Goal: Information Seeking & Learning: Compare options

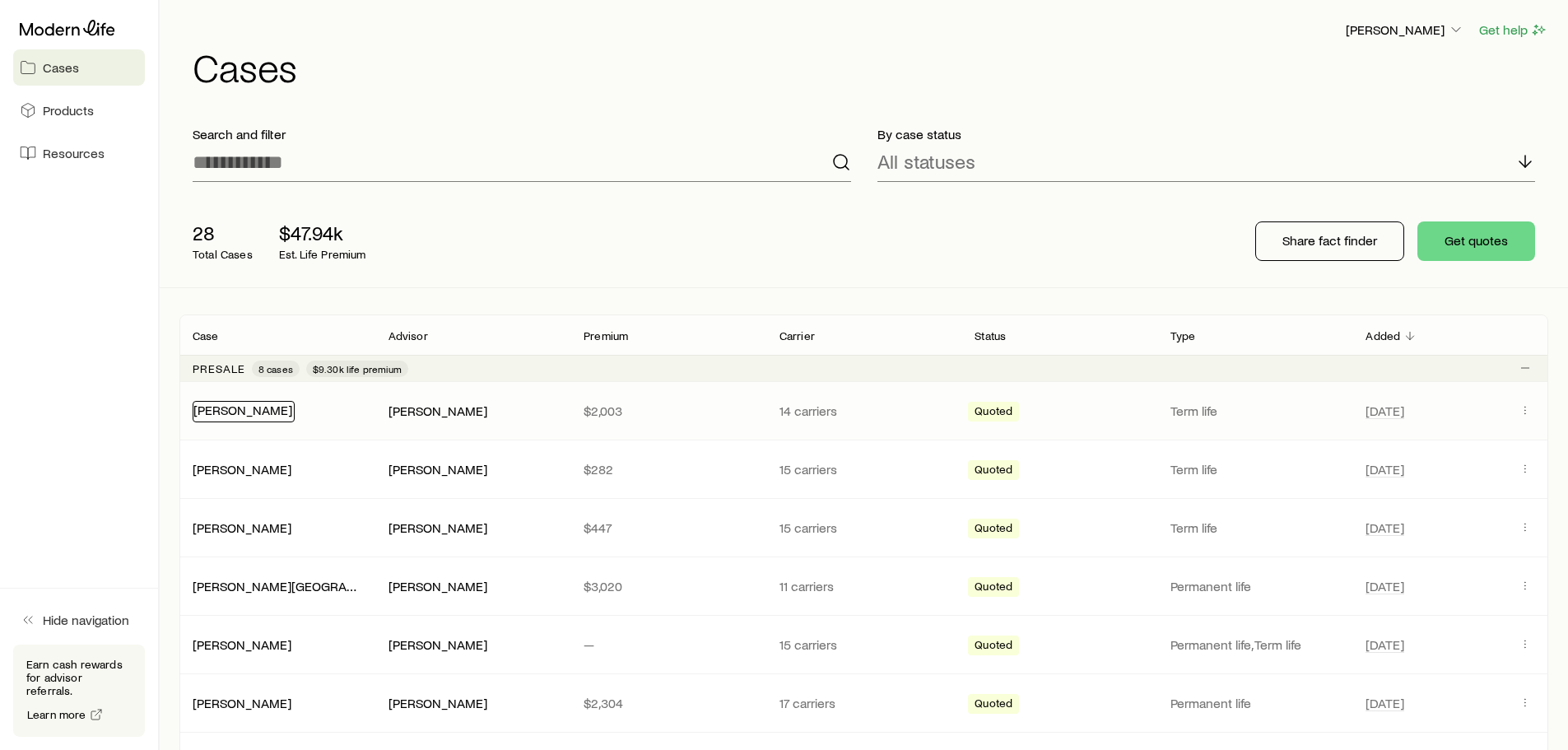
click at [220, 410] on link "[PERSON_NAME]" at bounding box center [242, 409] width 99 height 16
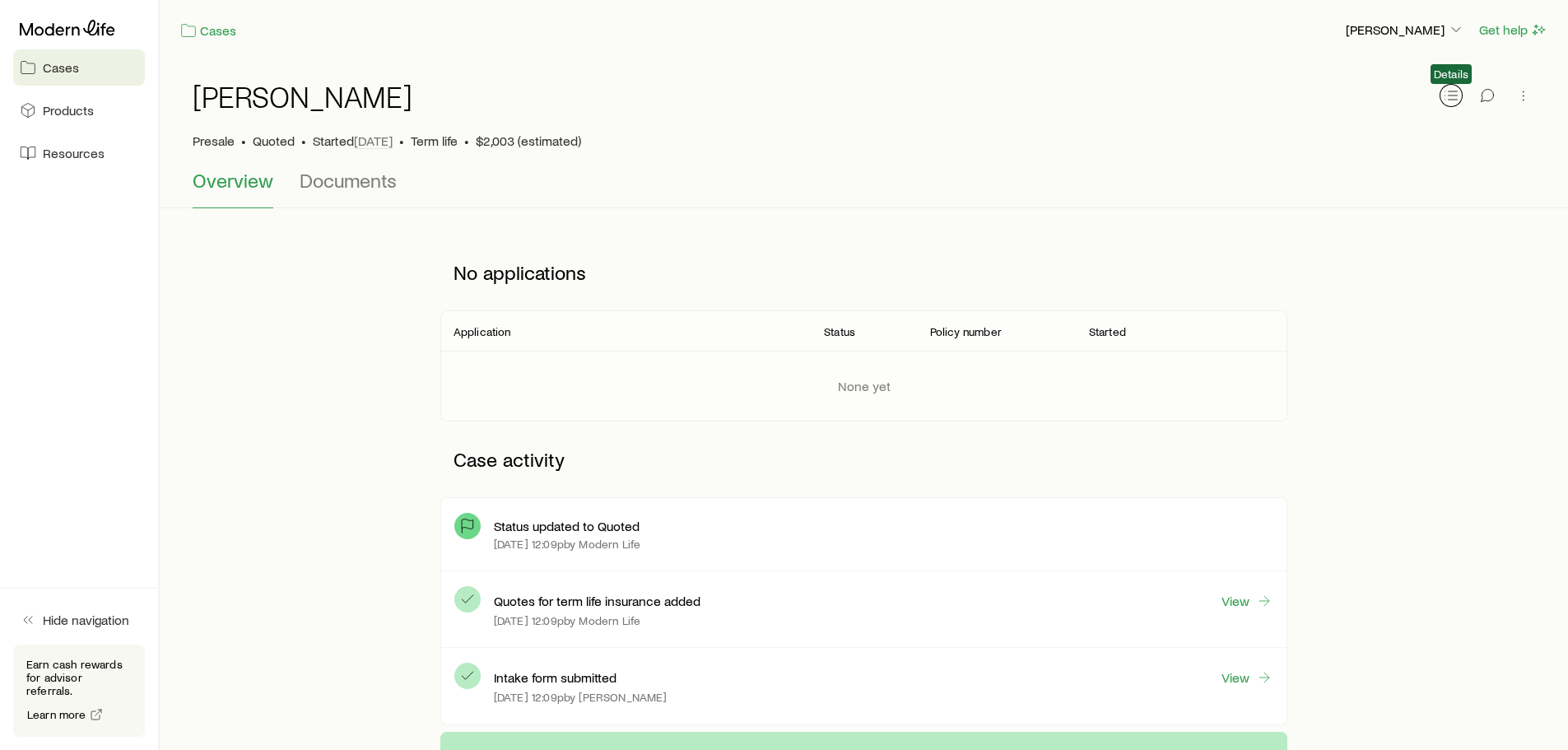
click at [1451, 91] on icon "button" at bounding box center [1451, 95] width 17 height 17
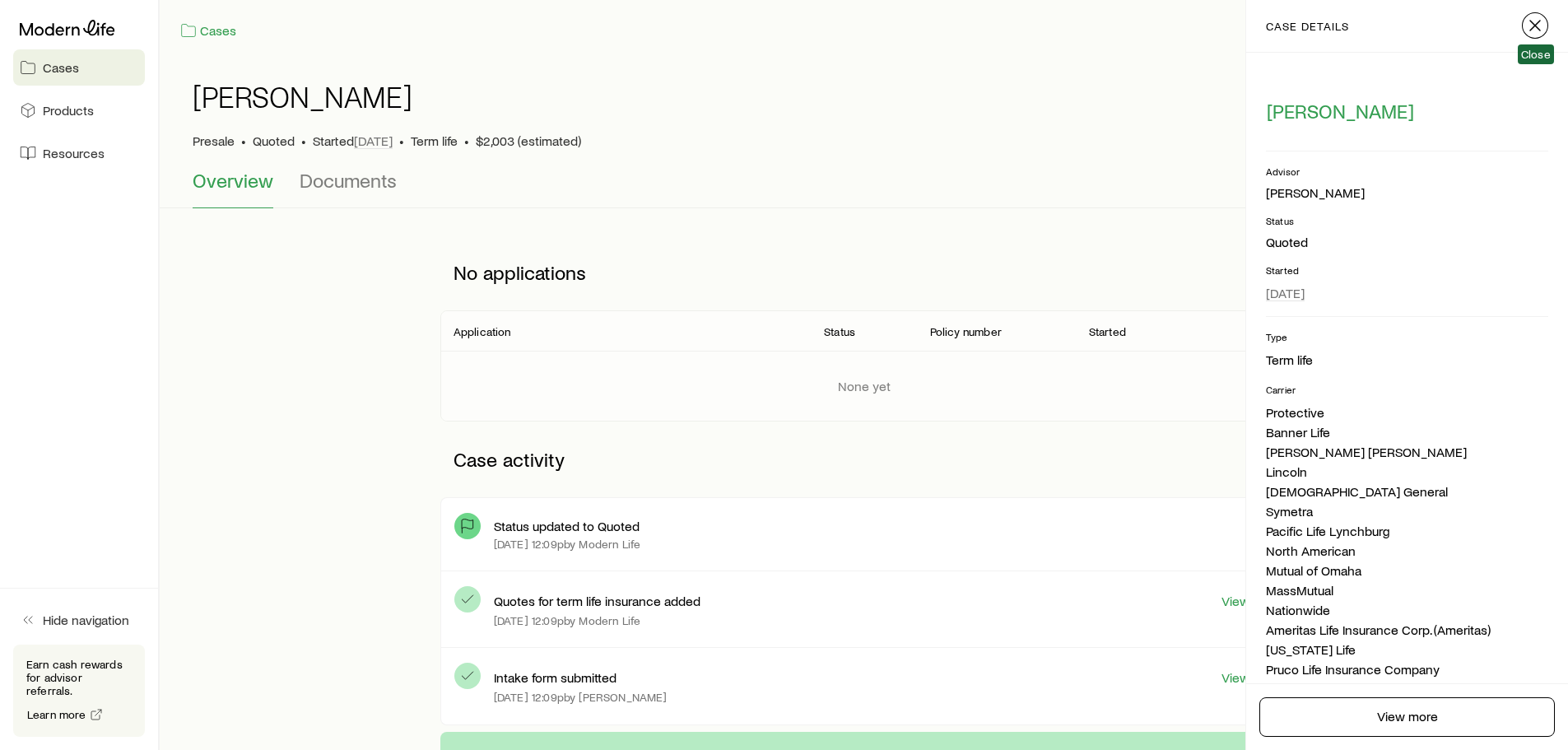
drag, startPoint x: 1537, startPoint y: 25, endPoint x: 1528, endPoint y: 30, distance: 10.3
click at [1532, 28] on icon "button" at bounding box center [1535, 26] width 20 height 20
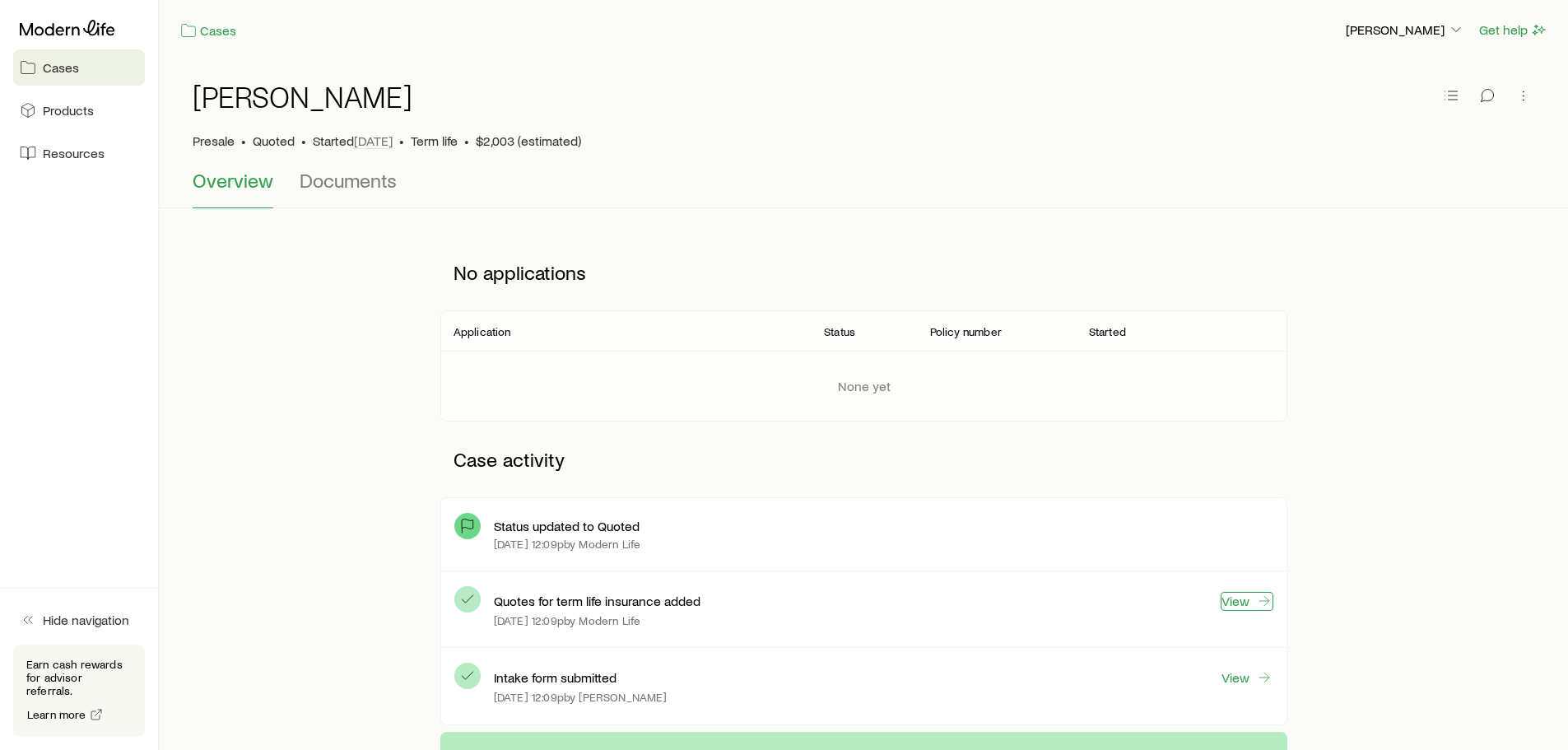
click at [1249, 596] on link "View" at bounding box center [1247, 601] width 53 height 19
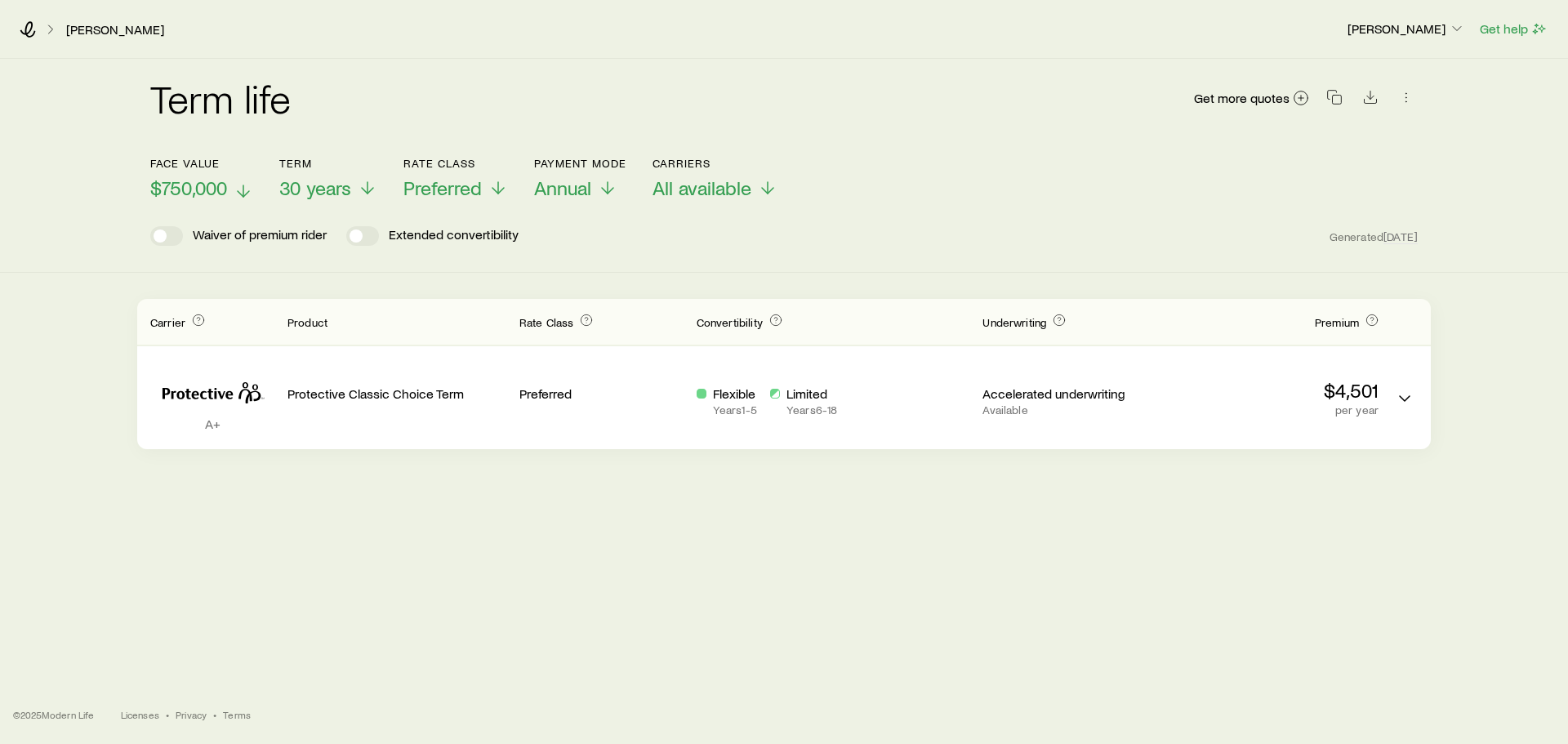
click at [243, 187] on icon at bounding box center [244, 191] width 19 height 19
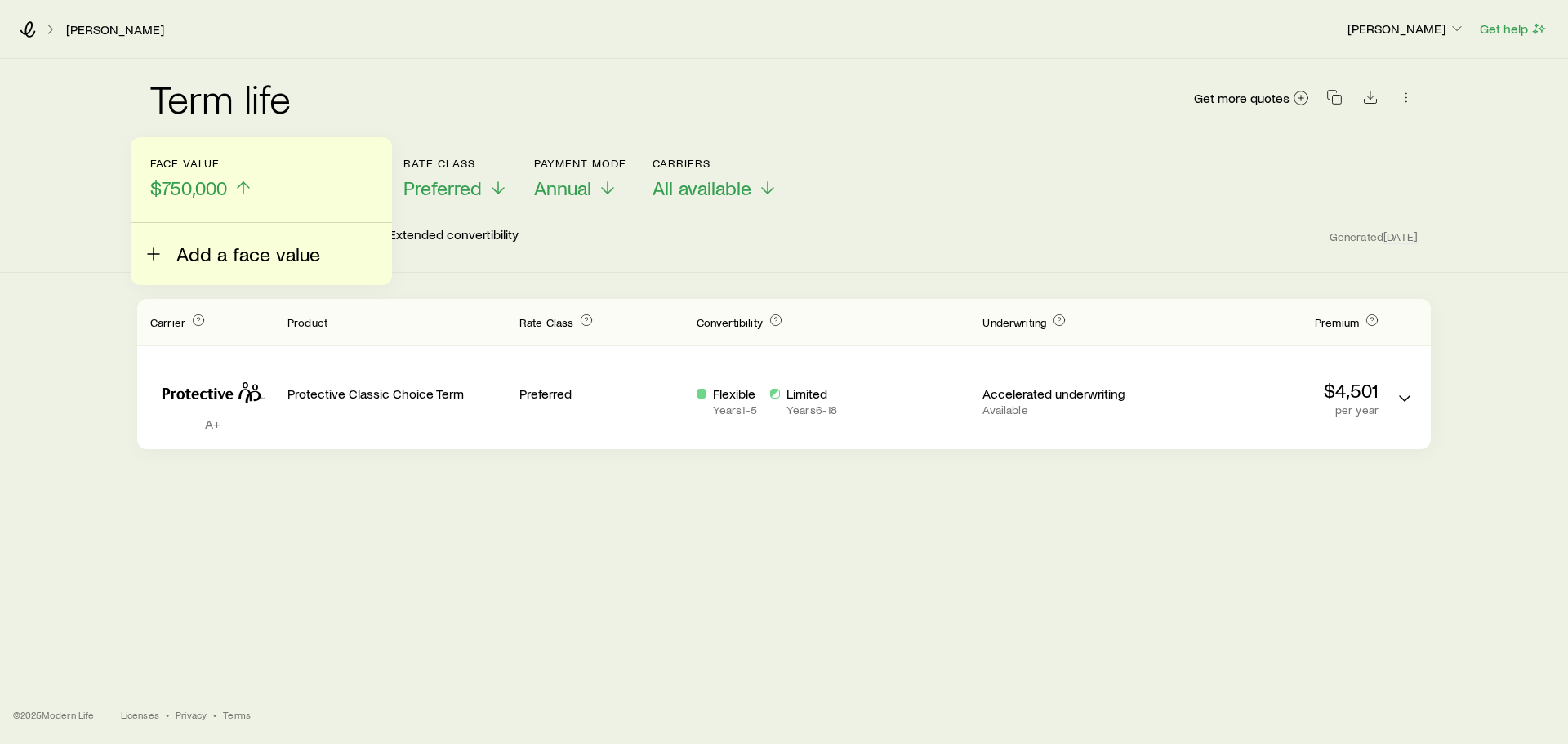
click at [237, 259] on span "Add a face value" at bounding box center [248, 254] width 144 height 23
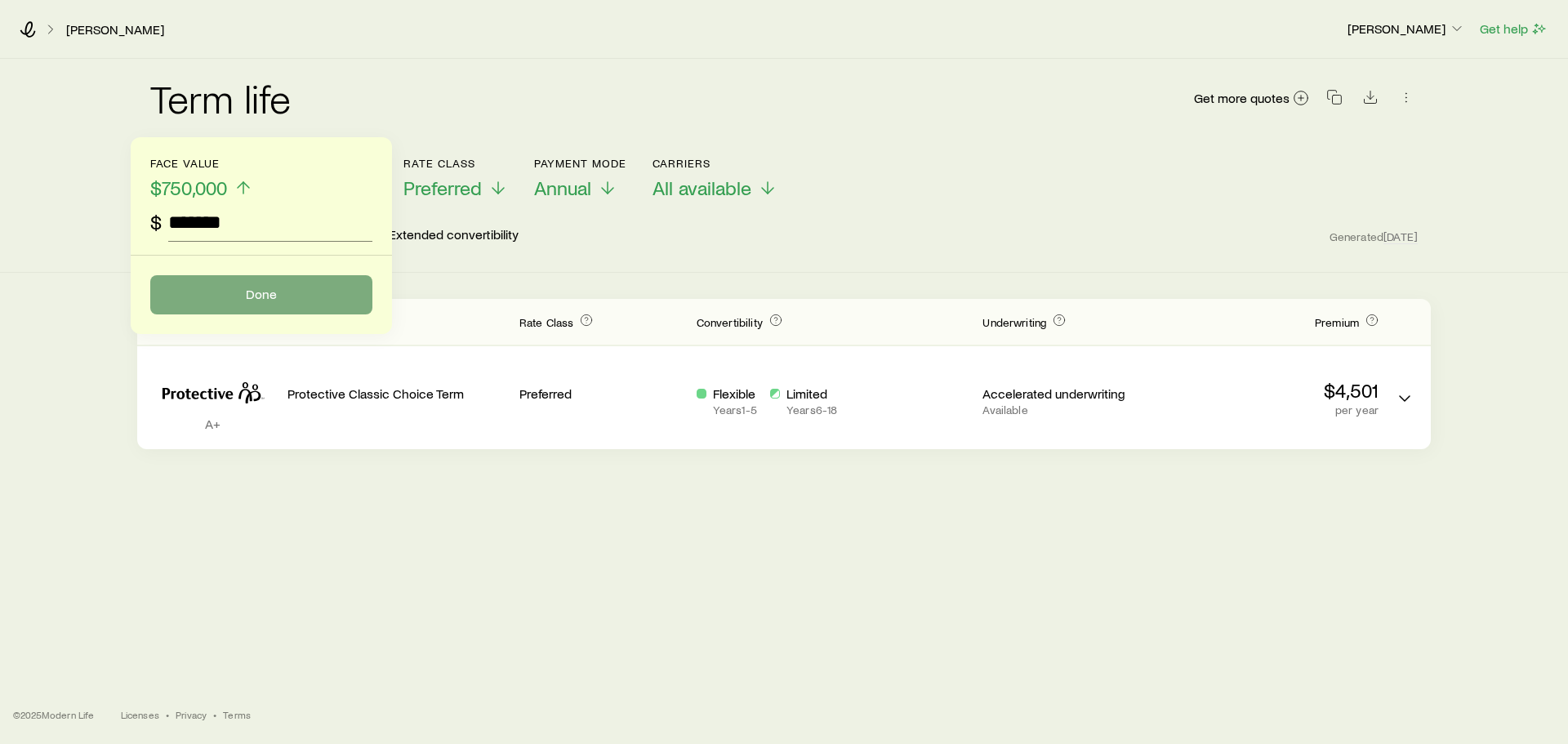
type input "*******"
click at [239, 297] on button "Done" at bounding box center [261, 295] width 222 height 39
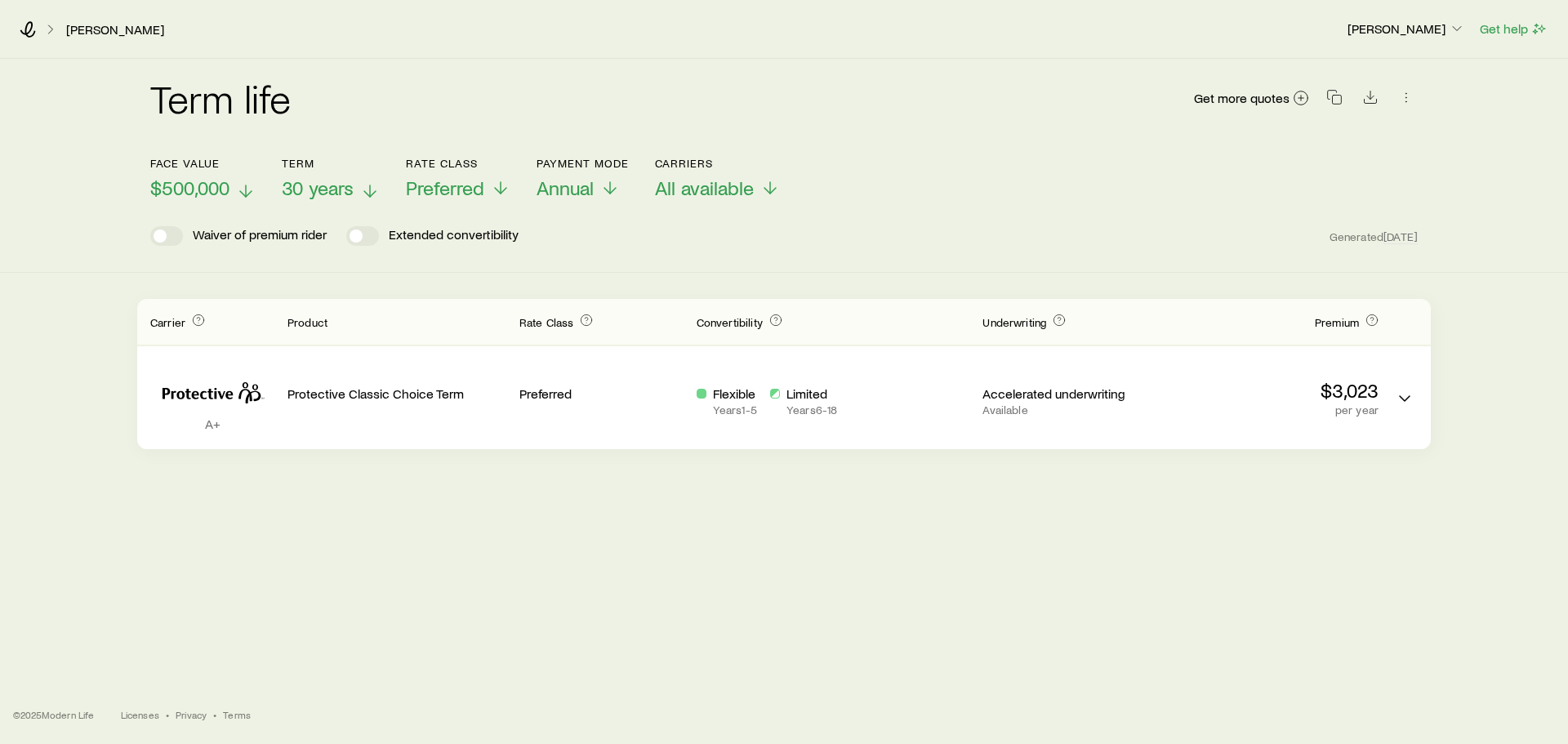
click at [326, 192] on span "30 years" at bounding box center [317, 188] width 72 height 23
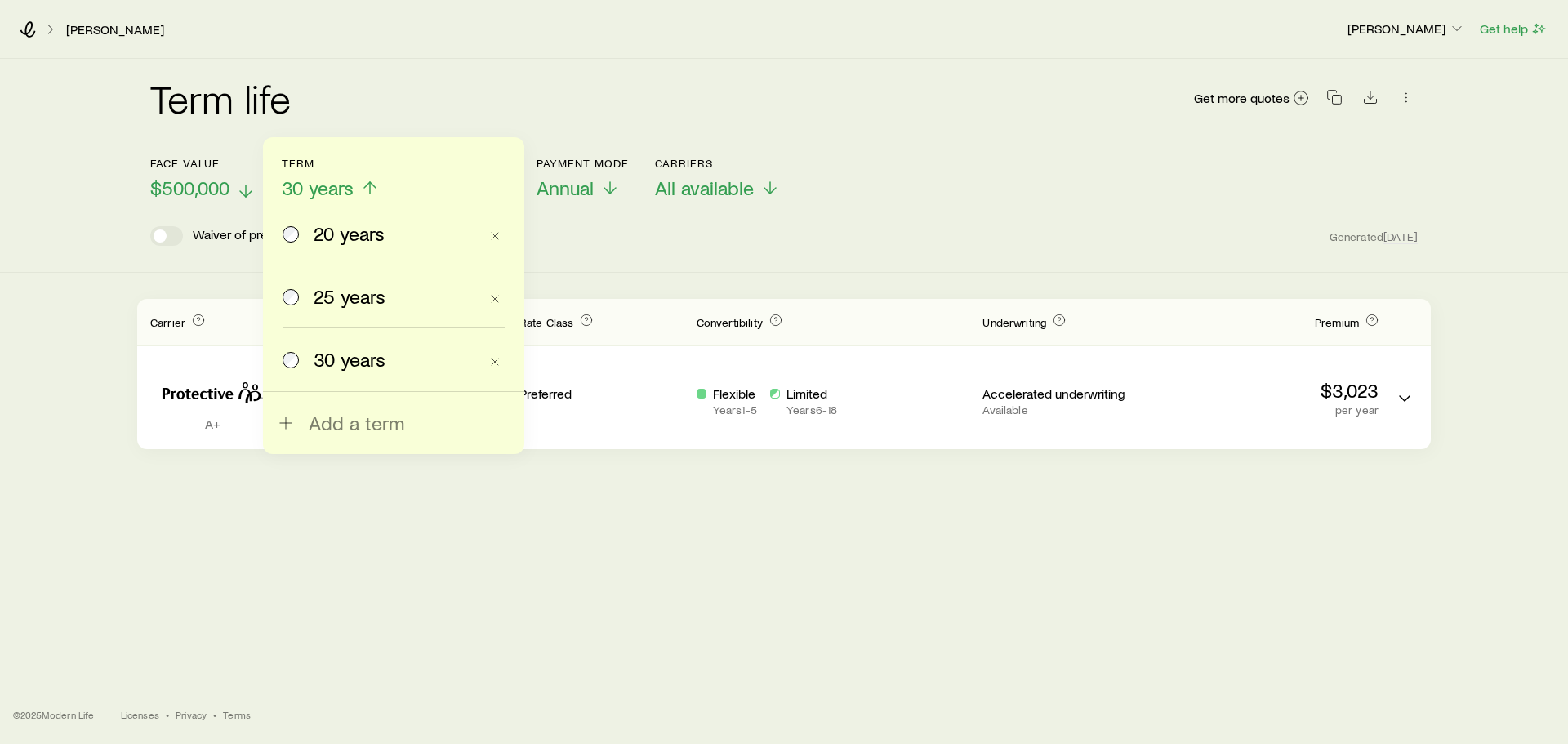
click at [334, 289] on span "25 years" at bounding box center [349, 297] width 72 height 23
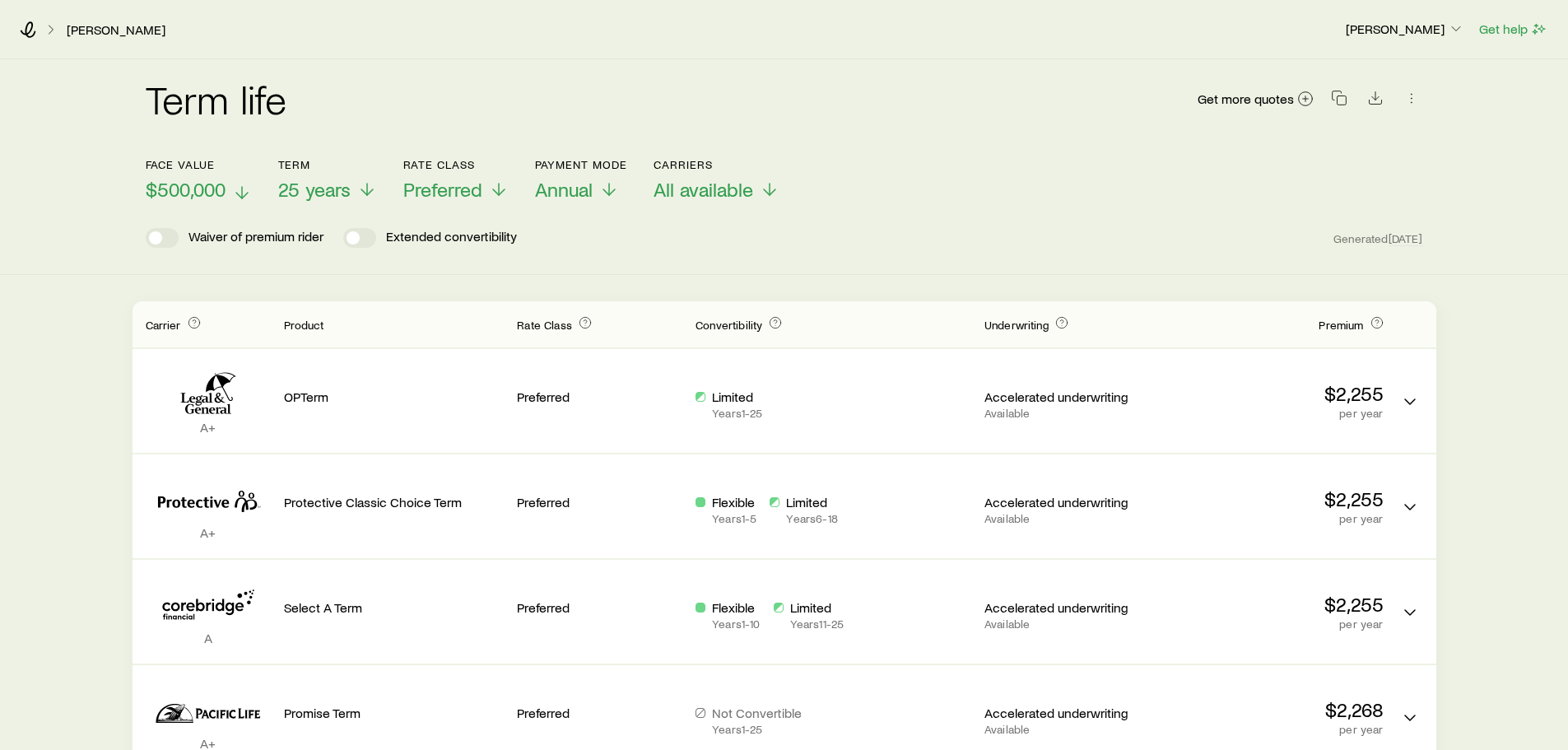
click at [222, 195] on span "$500,000" at bounding box center [186, 190] width 80 height 23
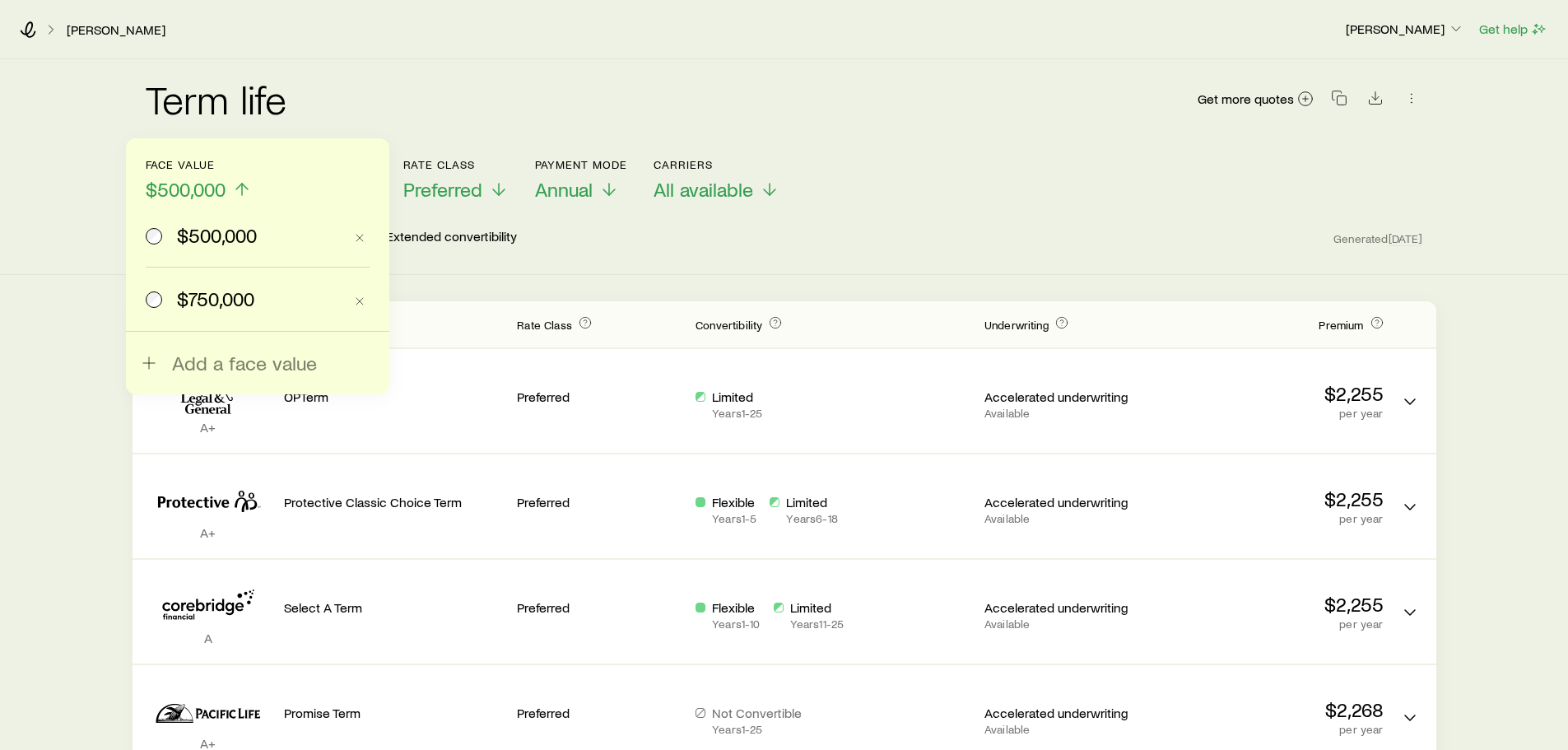
click at [215, 302] on span "$750,000" at bounding box center [215, 299] width 77 height 23
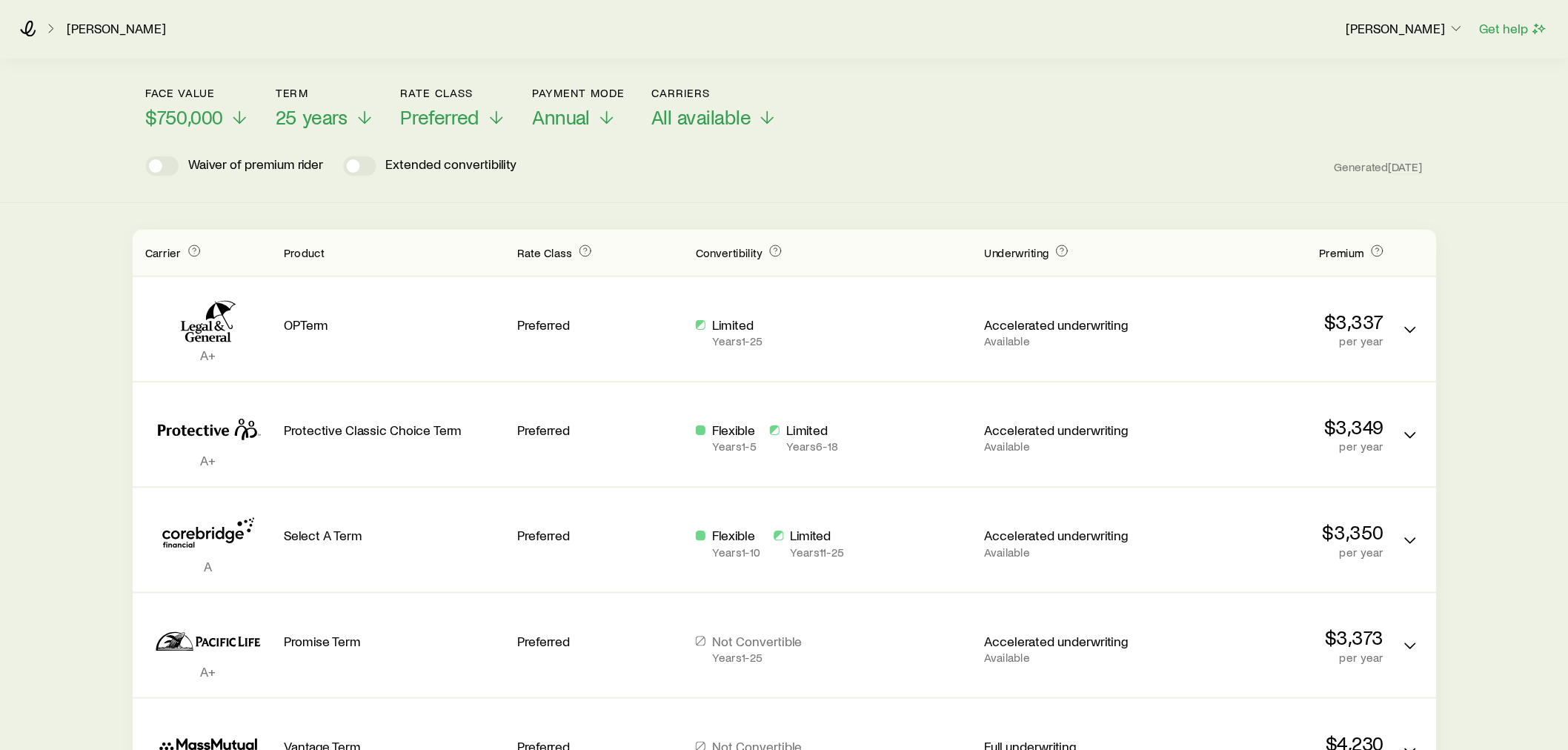
scroll to position [64, 0]
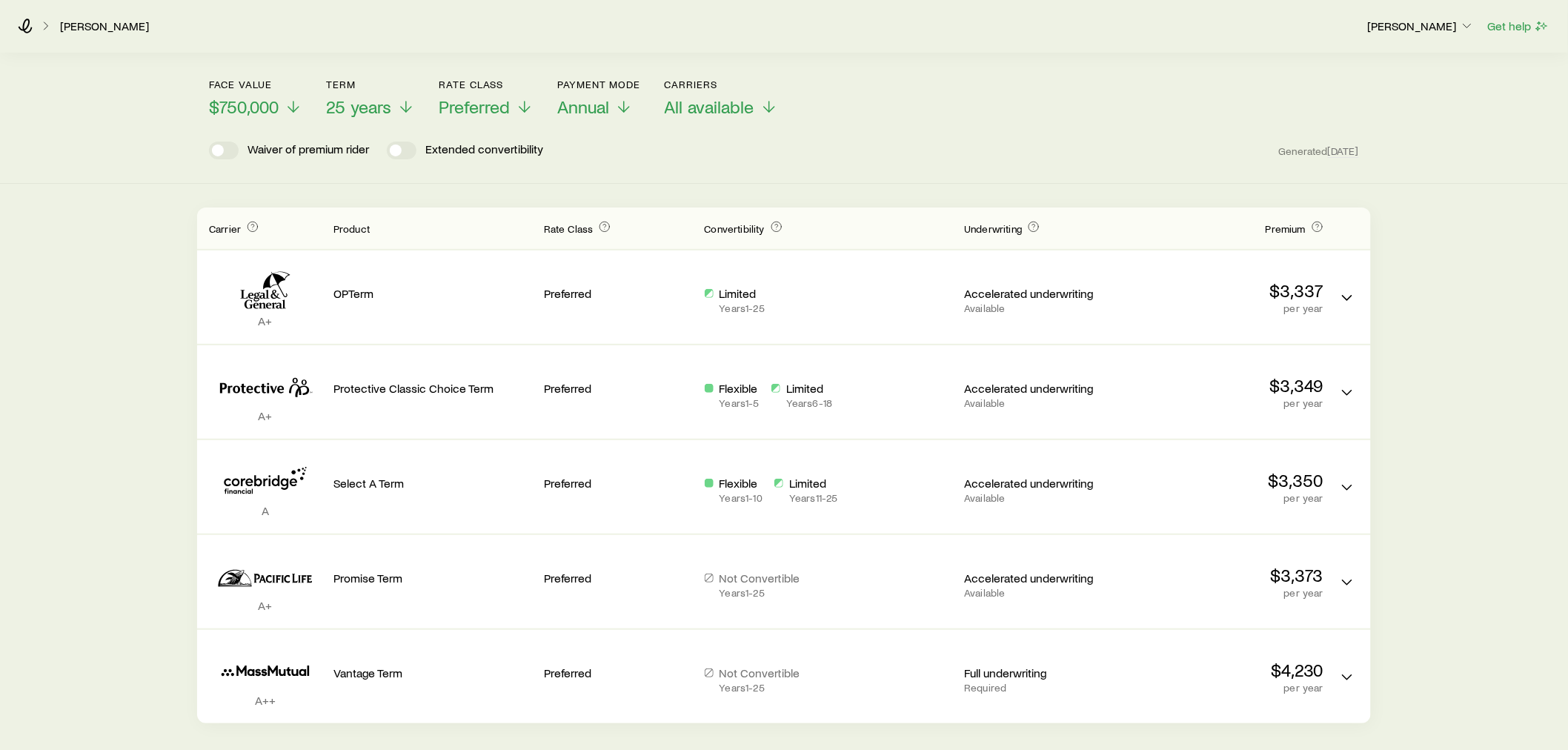
drag, startPoint x: 1230, startPoint y: 8, endPoint x: 1167, endPoint y: 173, distance: 176.6
click at [1167, 173] on div "Term life Get more quotes Face value $750,000 Term 25 years Rate Class Preferre…" at bounding box center [784, 87] width 1568 height 194
click at [381, 104] on span "25 years" at bounding box center [358, 107] width 65 height 21
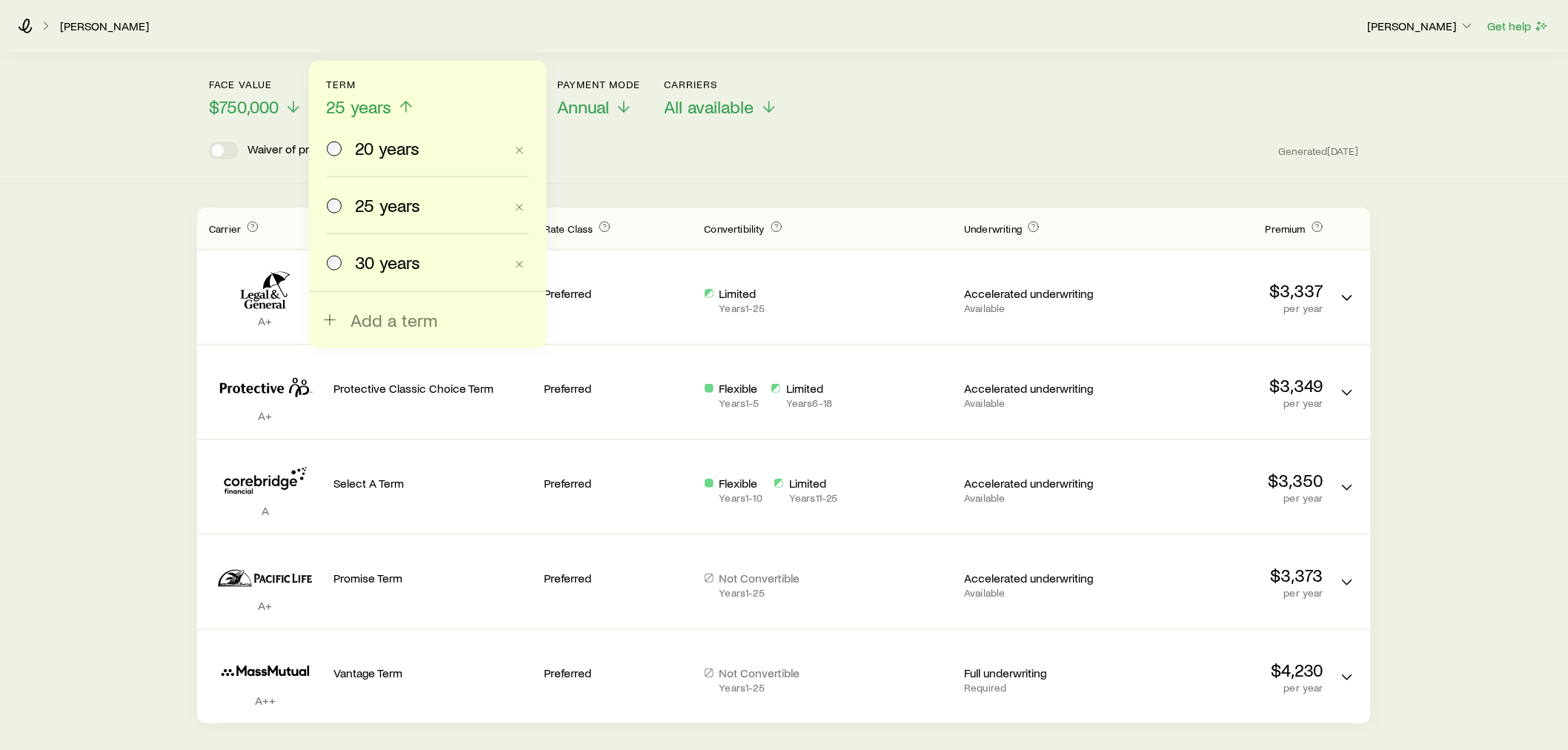
click at [401, 252] on span "30 years" at bounding box center [387, 263] width 65 height 21
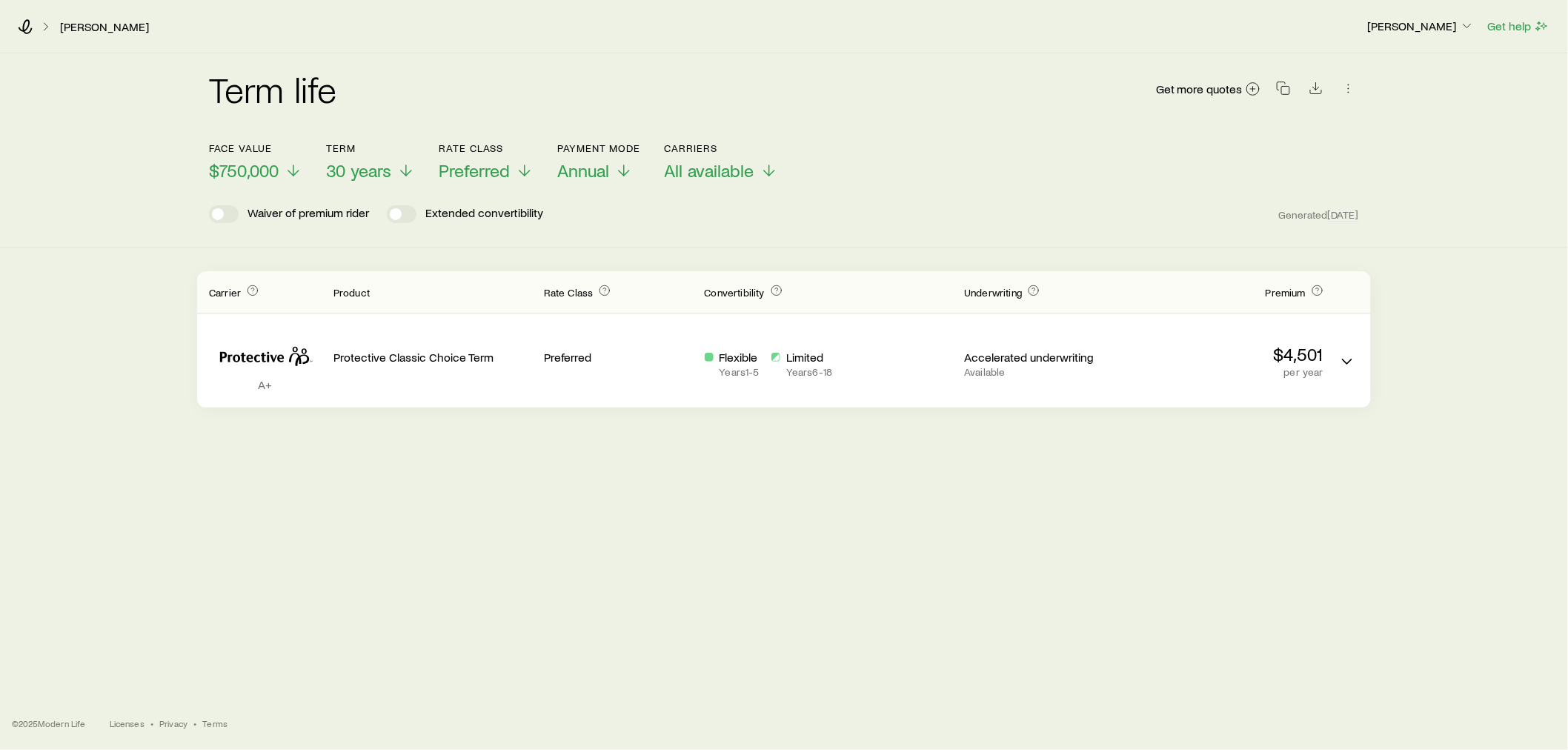
scroll to position [0, 0]
click at [379, 171] on span "30 years" at bounding box center [365, 171] width 65 height 21
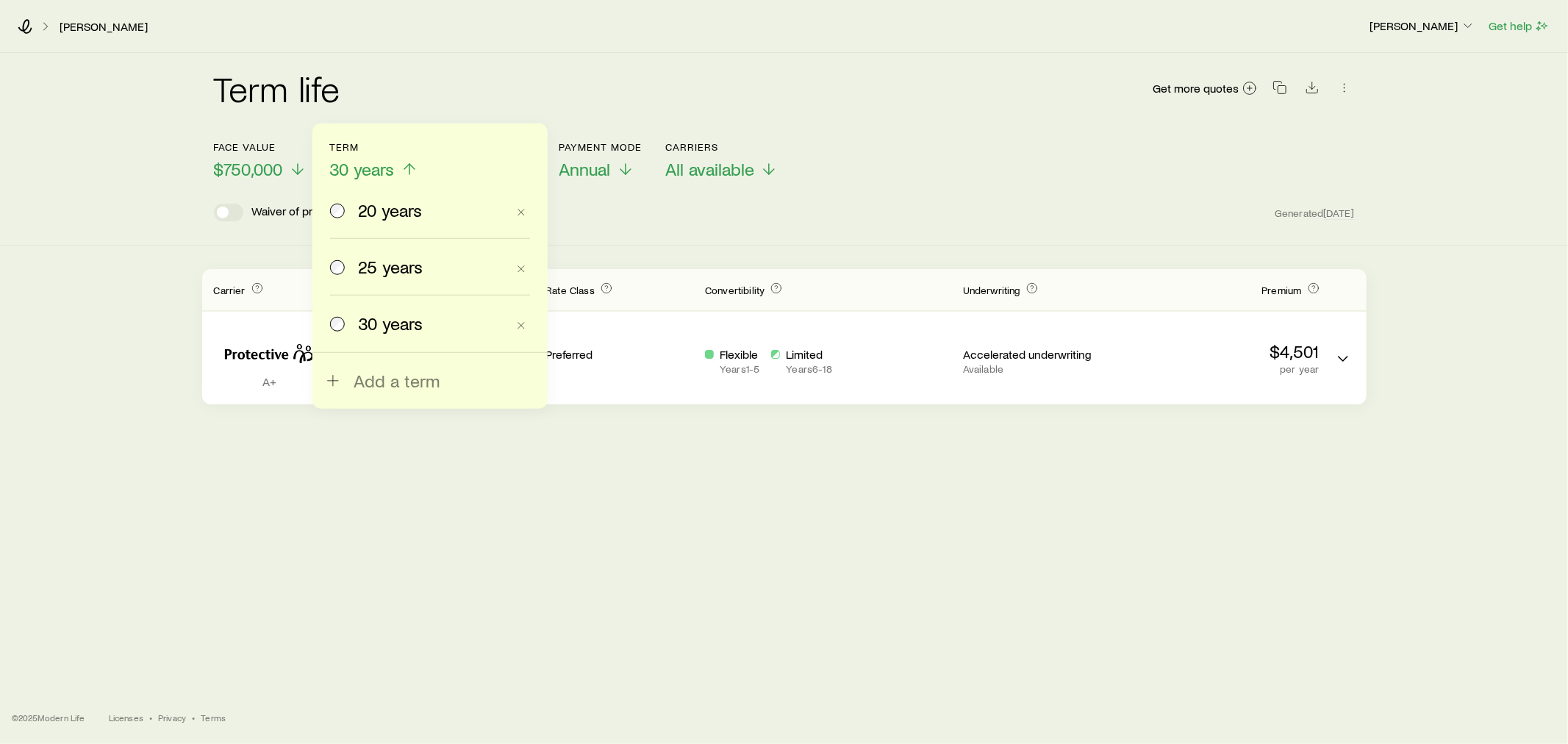
click at [398, 273] on span "25 years" at bounding box center [390, 267] width 64 height 21
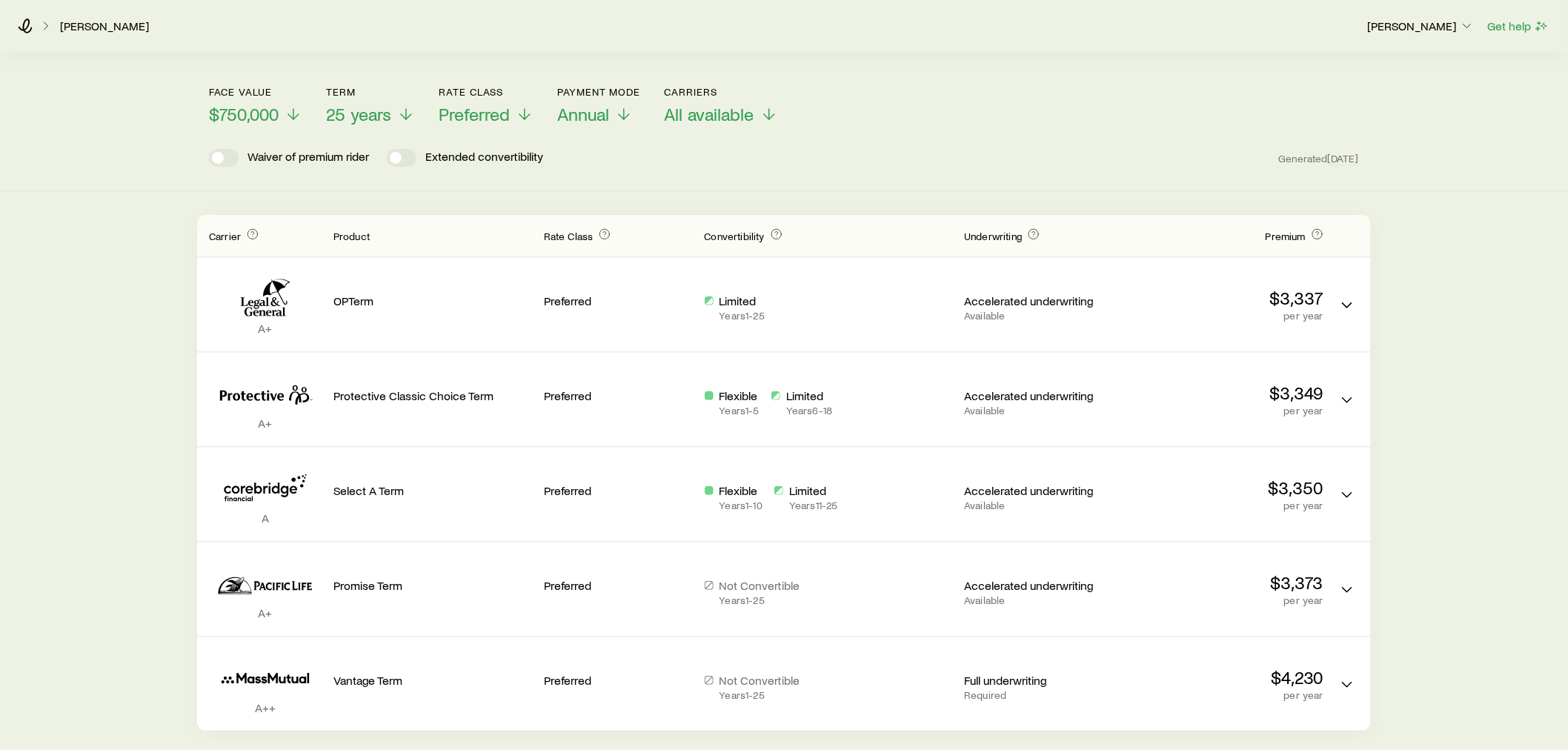
scroll to position [62, 0]
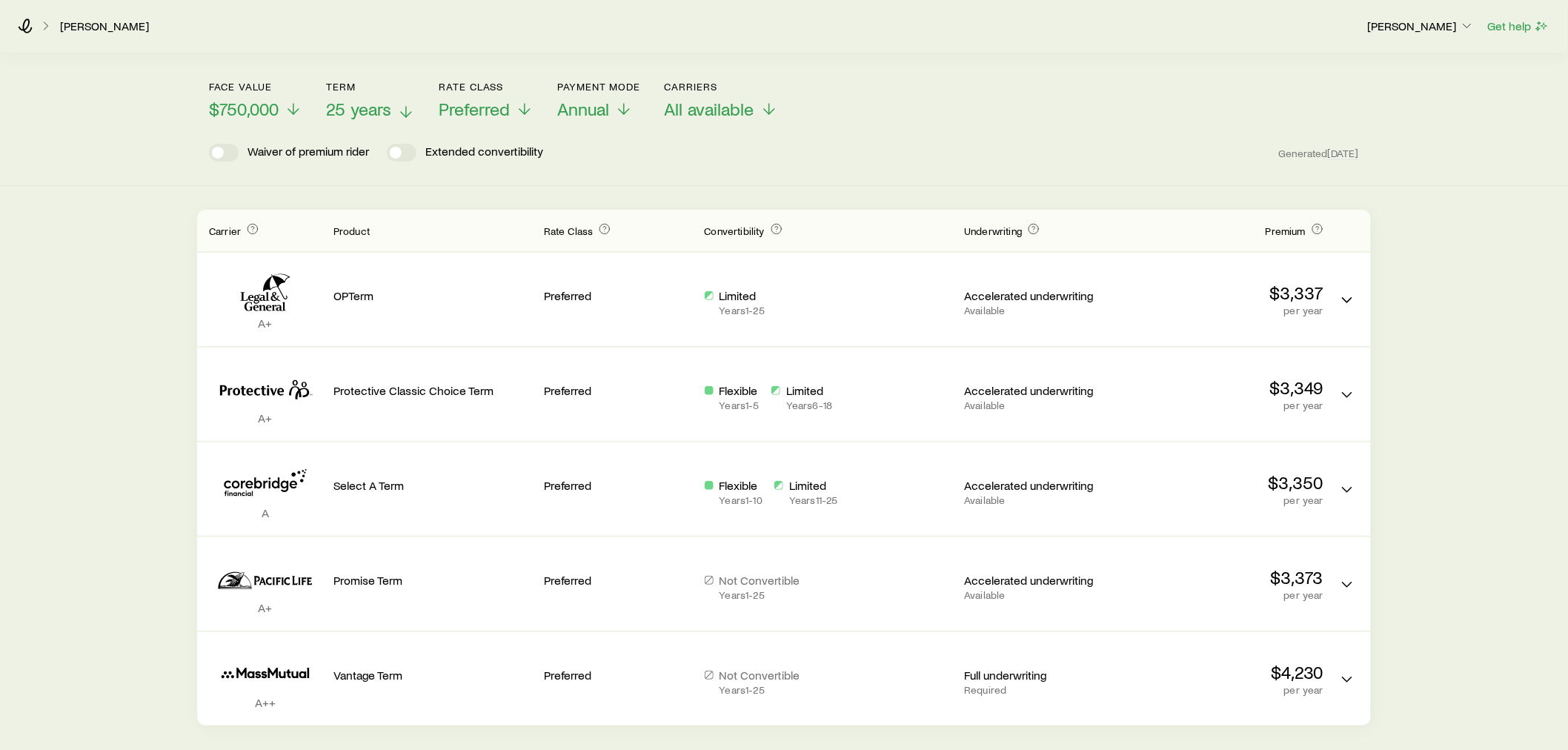
click at [378, 109] on span "25 years" at bounding box center [358, 109] width 65 height 21
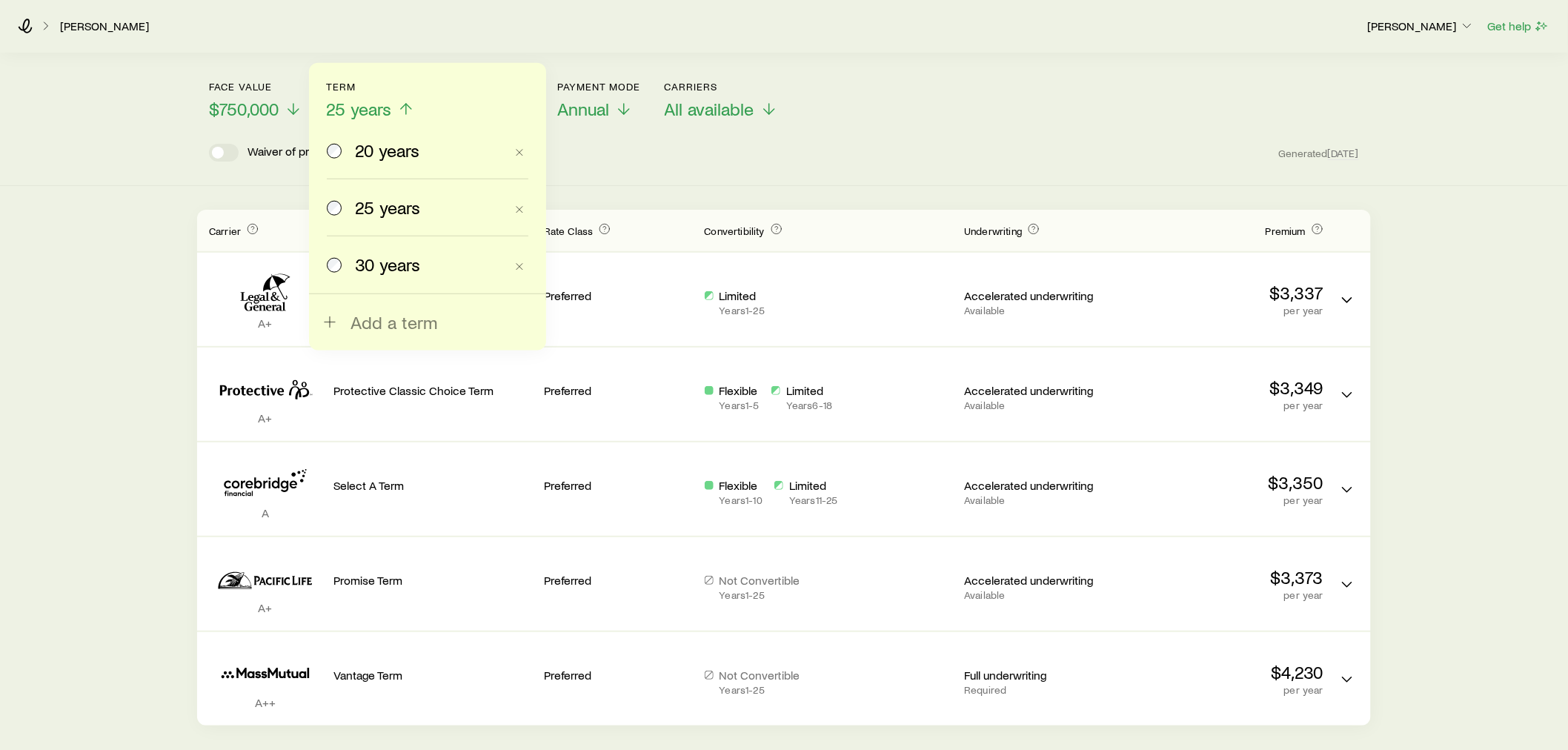
click at [381, 264] on span "30 years" at bounding box center [387, 264] width 65 height 21
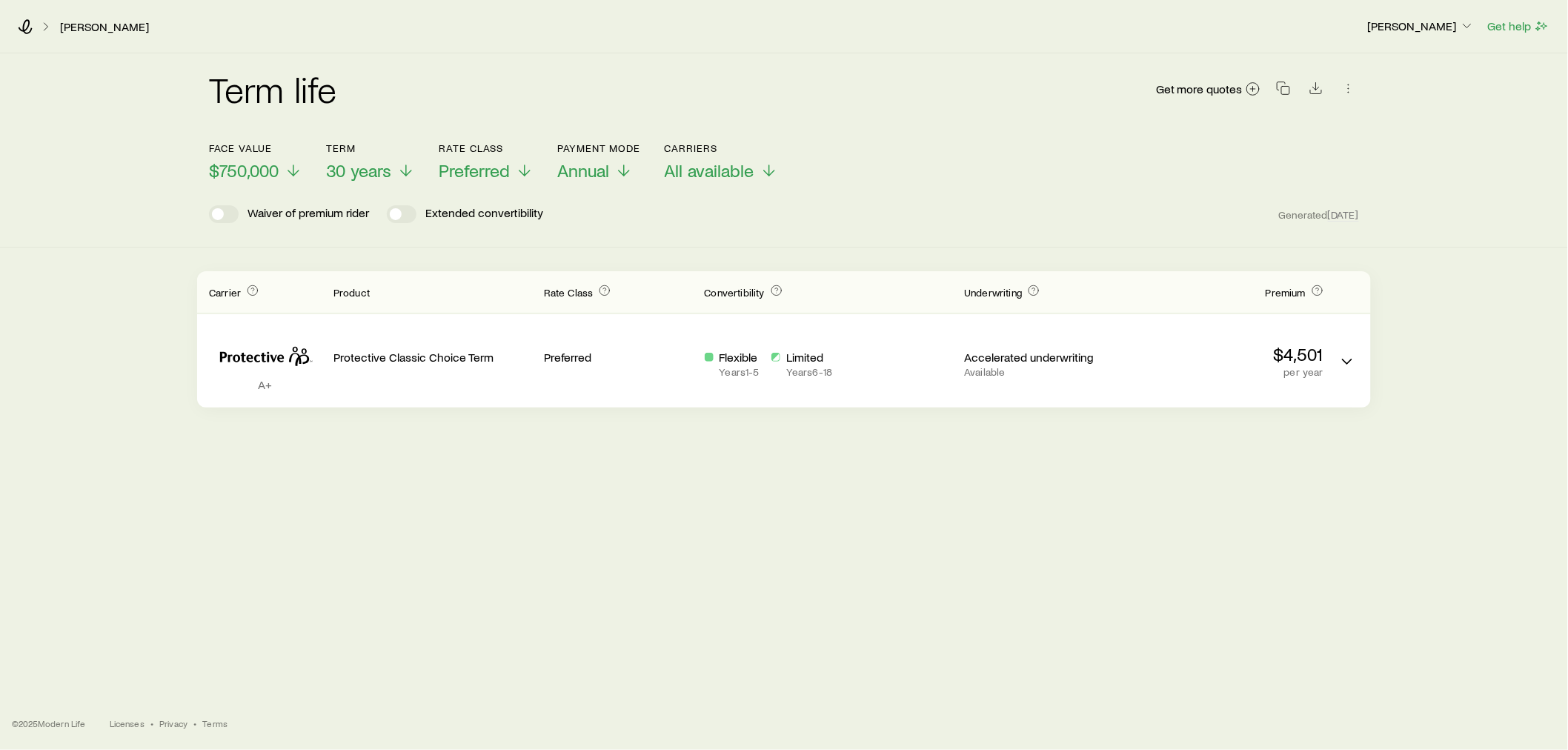
scroll to position [0, 0]
click at [365, 168] on span "30 years" at bounding box center [365, 171] width 65 height 21
click at [265, 169] on span "$750,000" at bounding box center [250, 171] width 70 height 21
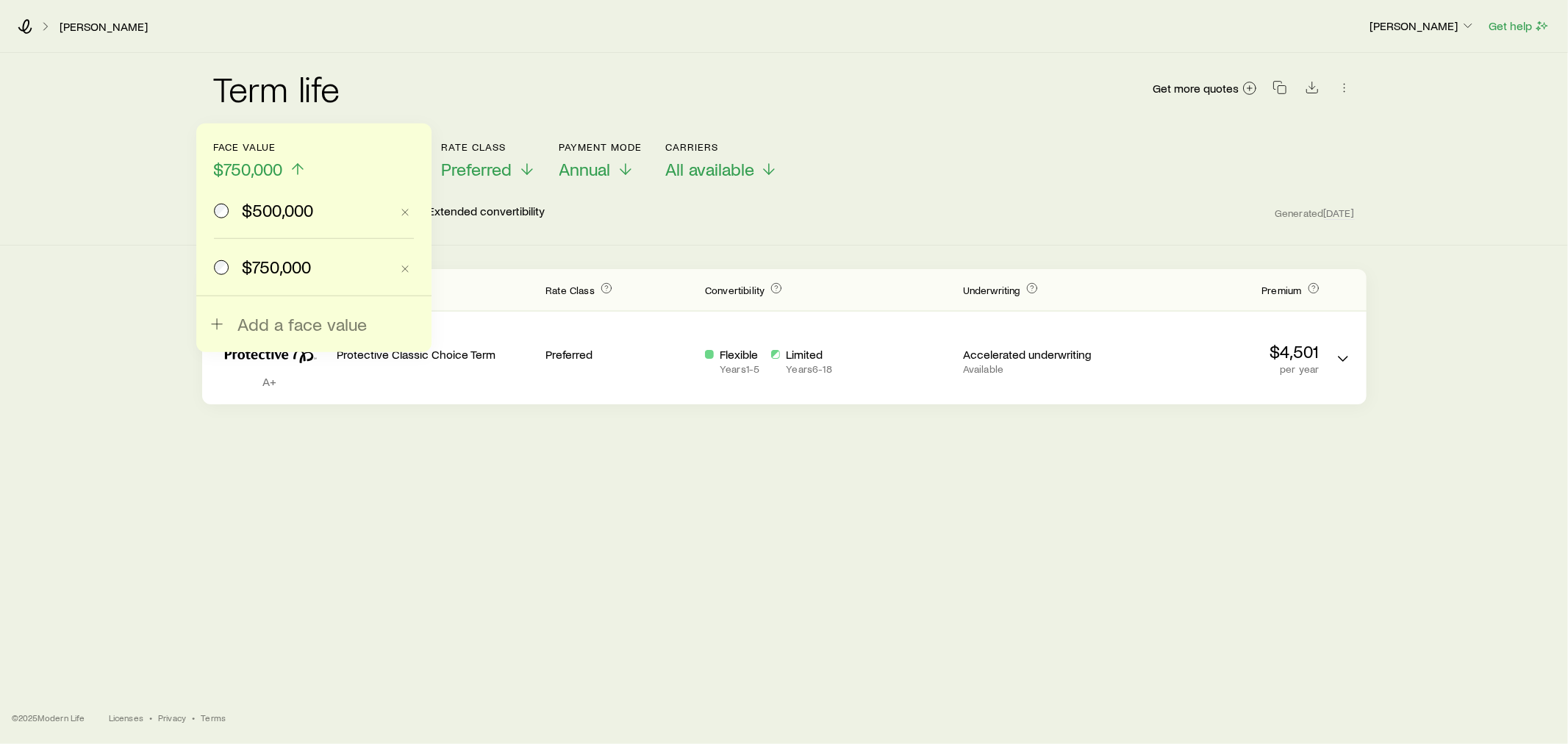
click at [256, 211] on span "$500,000" at bounding box center [277, 211] width 72 height 21
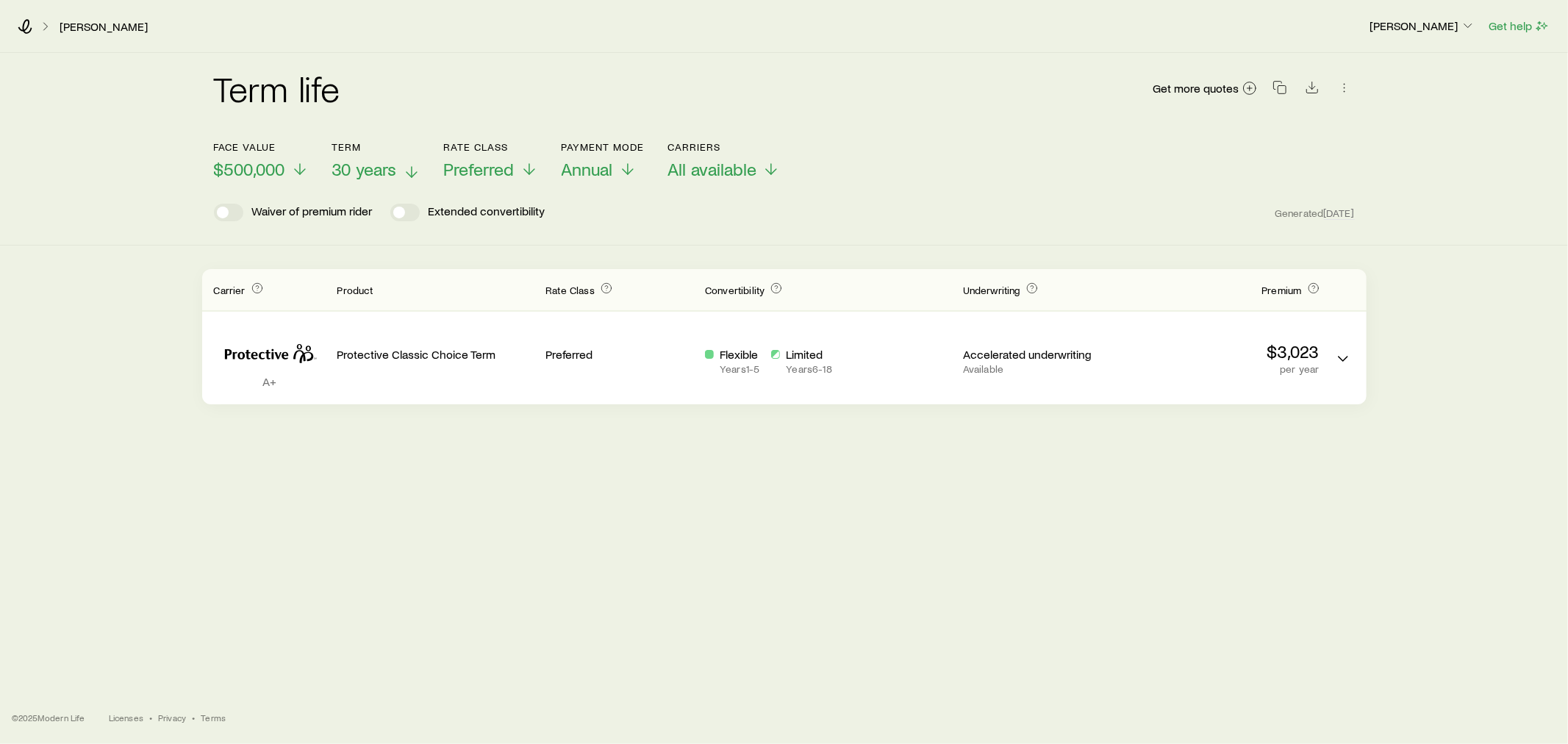
click at [378, 165] on span "30 years" at bounding box center [364, 169] width 64 height 21
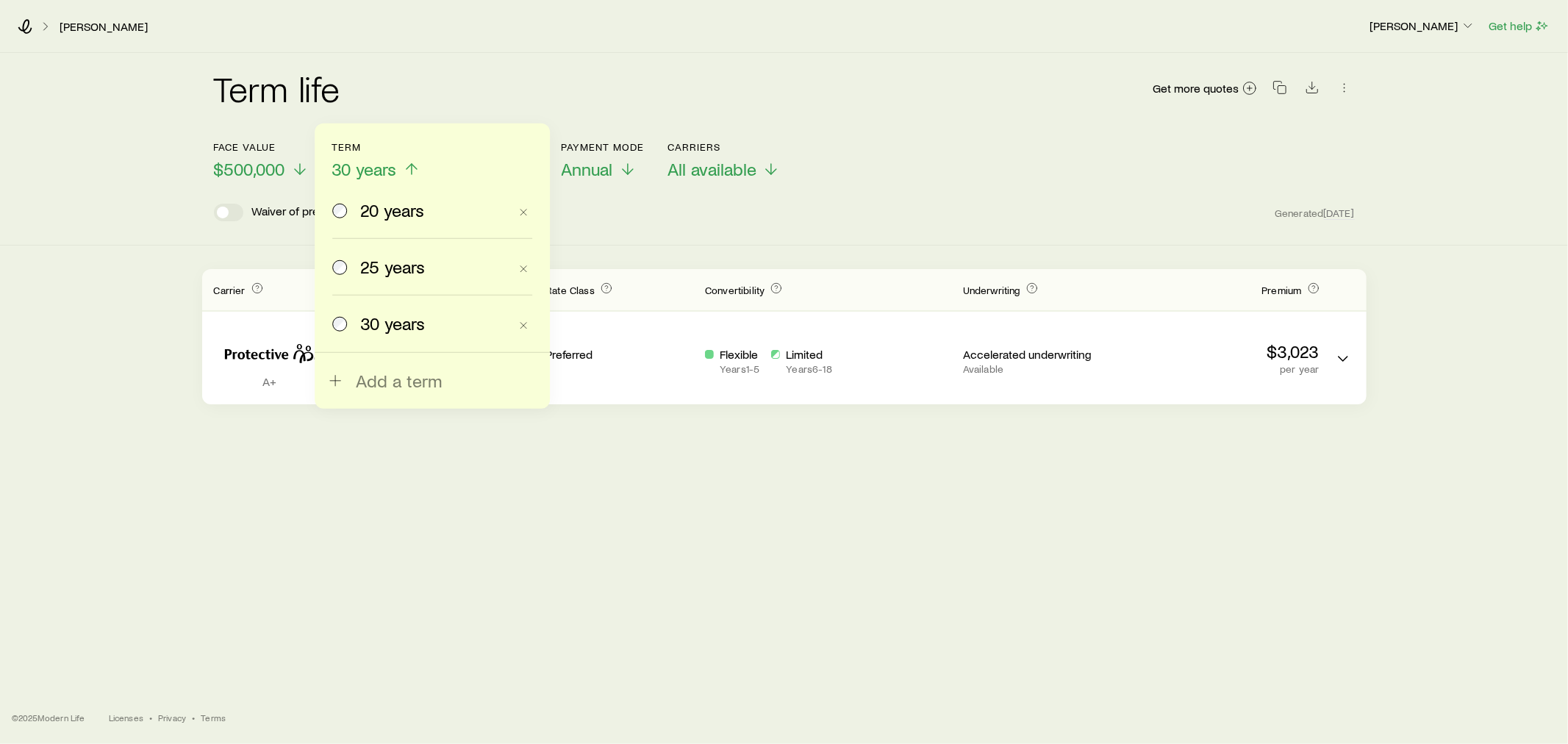
click at [390, 261] on span "25 years" at bounding box center [392, 267] width 64 height 21
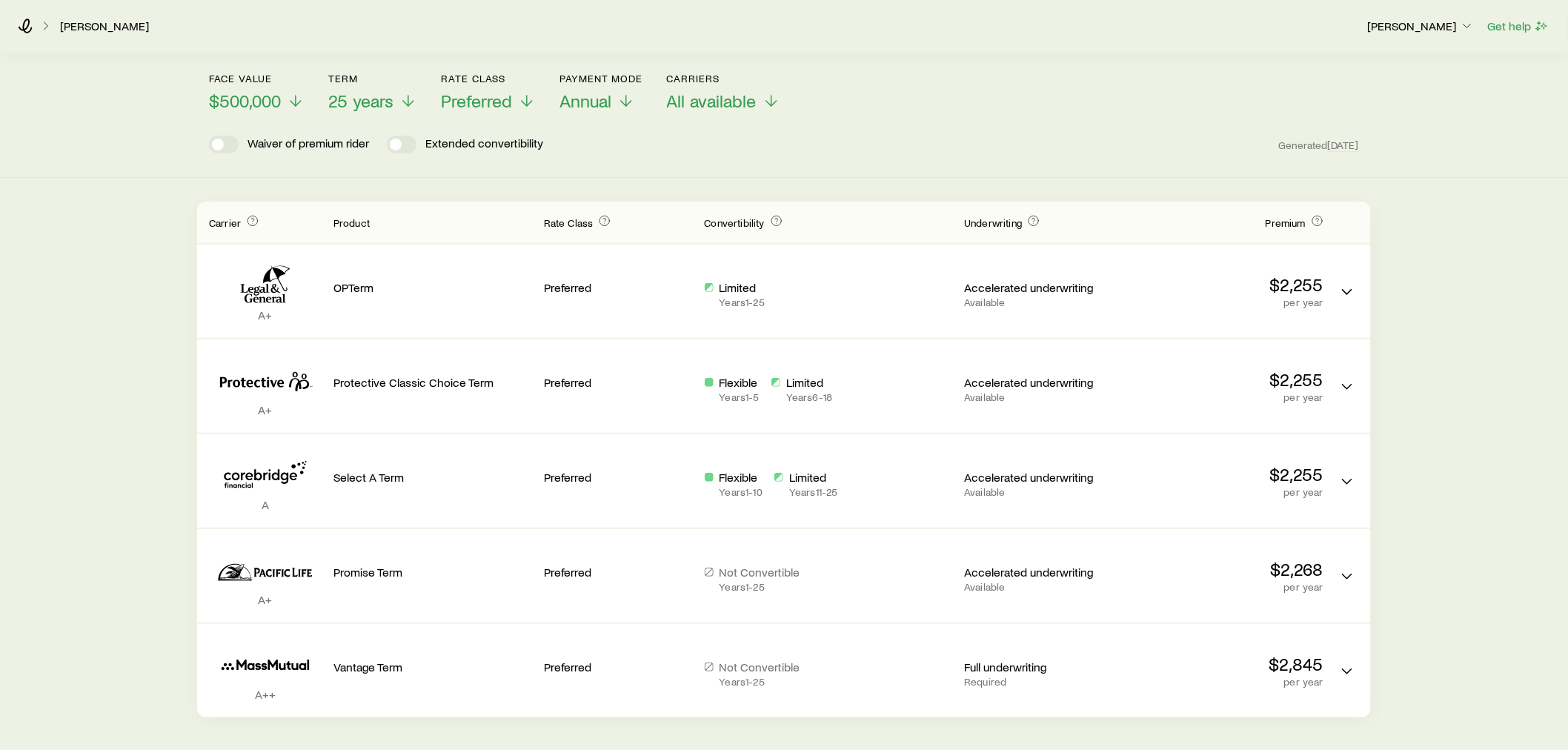
scroll to position [69, 0]
drag, startPoint x: 351, startPoint y: 98, endPoint x: 360, endPoint y: 107, distance: 12.7
click at [351, 98] on span "25 years" at bounding box center [361, 102] width 65 height 21
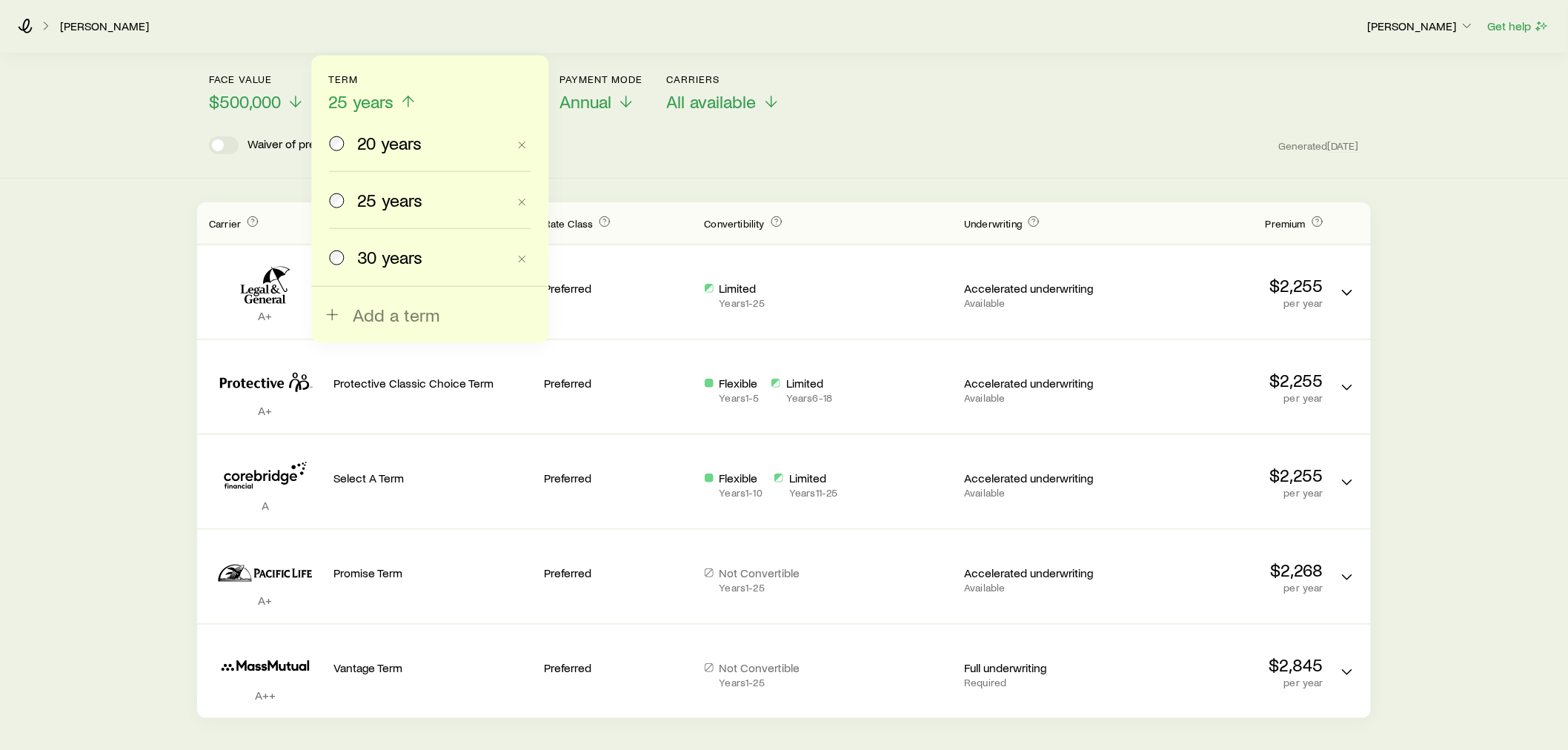
click at [367, 260] on span "30 years" at bounding box center [389, 257] width 65 height 21
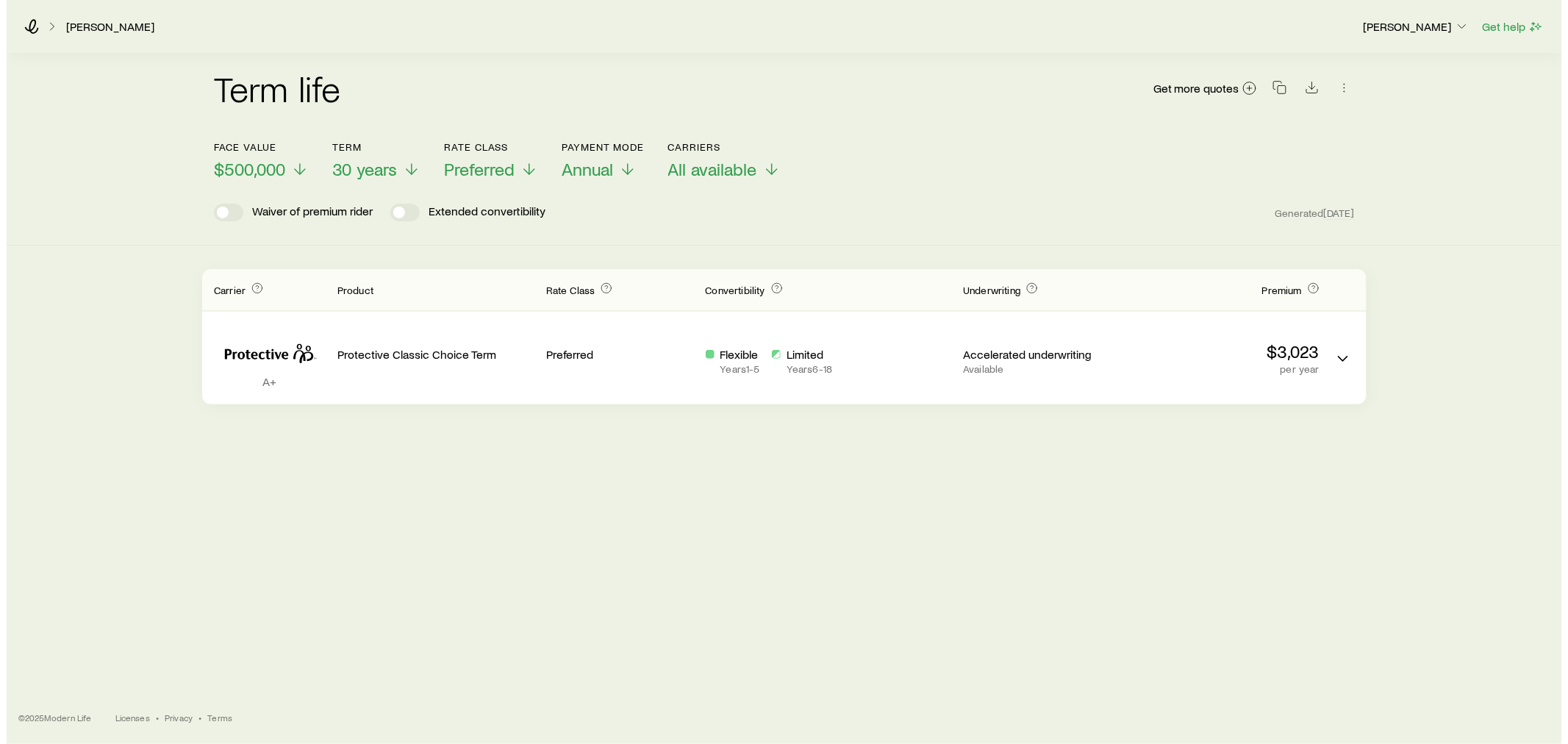
scroll to position [0, 0]
